Goal: Leave review/rating: Leave review/rating

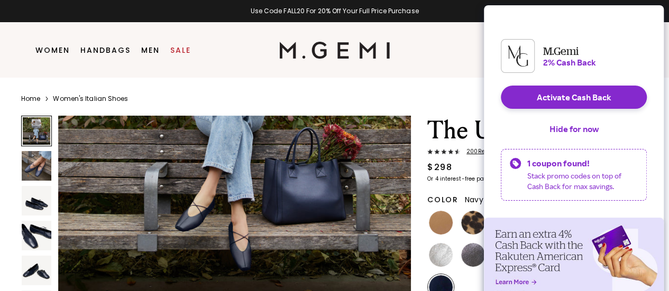
scroll to position [178, 0]
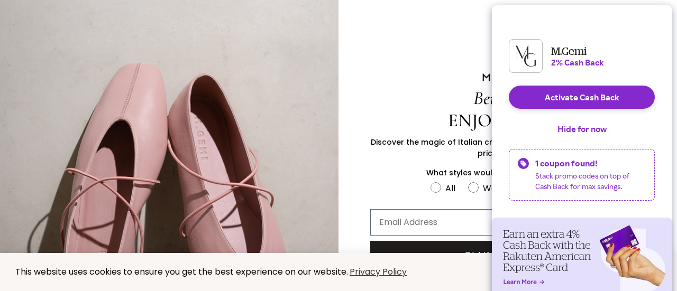
click at [432, 84] on div "FULLSCREEN Form" at bounding box center [507, 77] width 338 height 20
click at [585, 140] on button "Hide for now" at bounding box center [582, 128] width 66 height 23
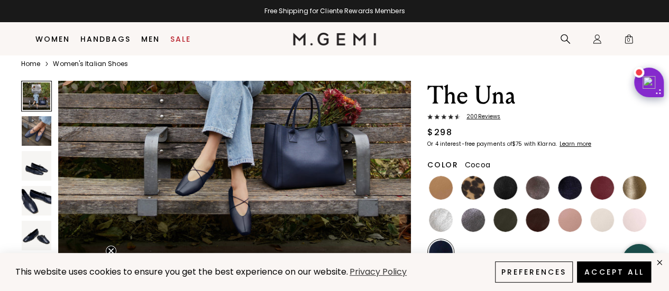
scroll to position [19, 0]
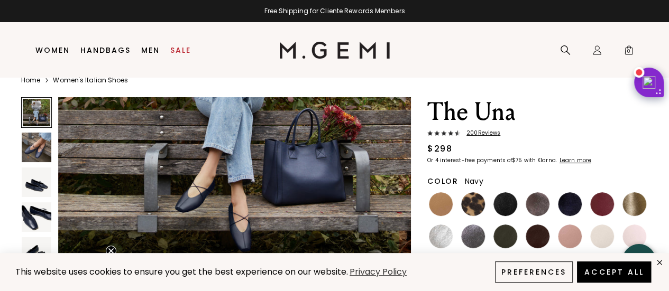
click at [491, 131] on span "200 Review s" at bounding box center [480, 133] width 40 height 6
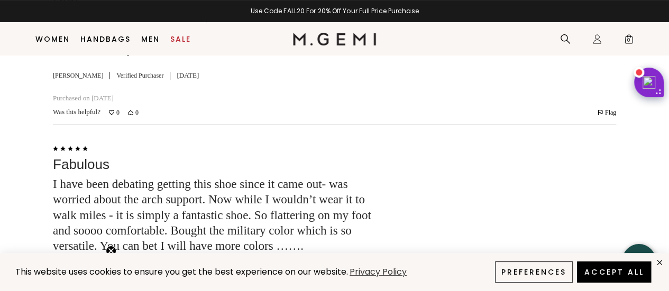
scroll to position [4151, 0]
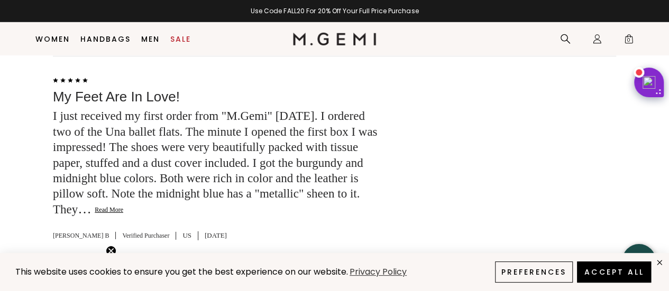
scroll to position [5591, 0]
click at [123, 206] on button "Read More" at bounding box center [109, 210] width 29 height 8
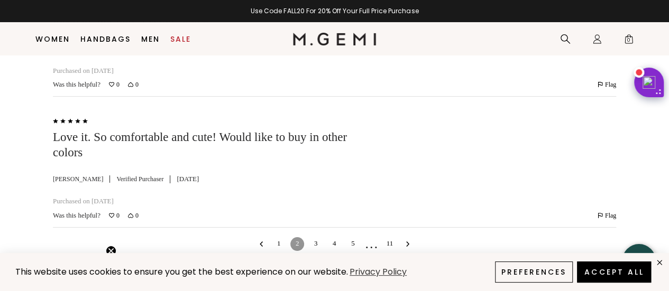
scroll to position [5950, 0]
click at [314, 237] on link "3" at bounding box center [316, 244] width 14 height 14
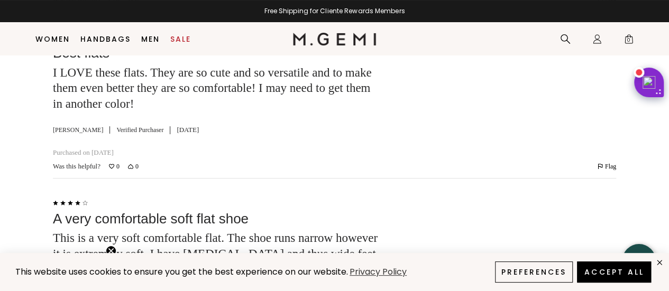
scroll to position [4087, 0]
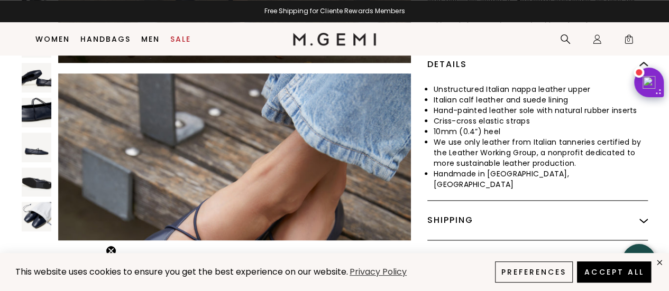
scroll to position [0, 0]
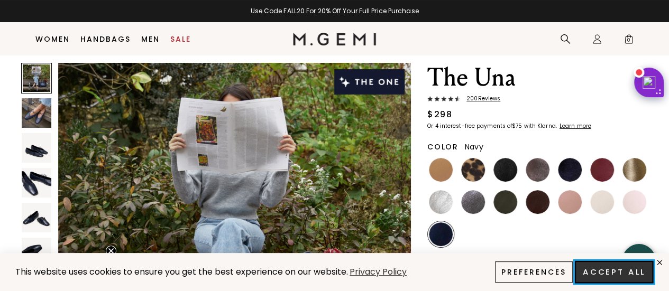
click at [612, 281] on button "Accept All" at bounding box center [614, 272] width 78 height 22
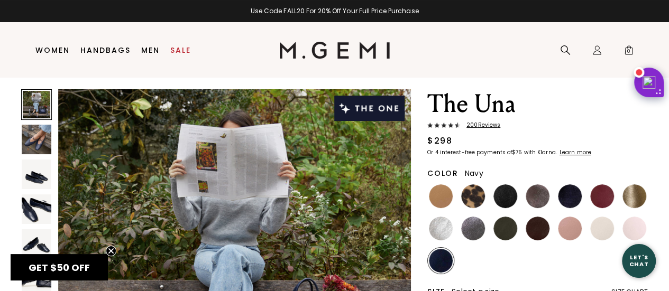
scroll to position [24, 0]
